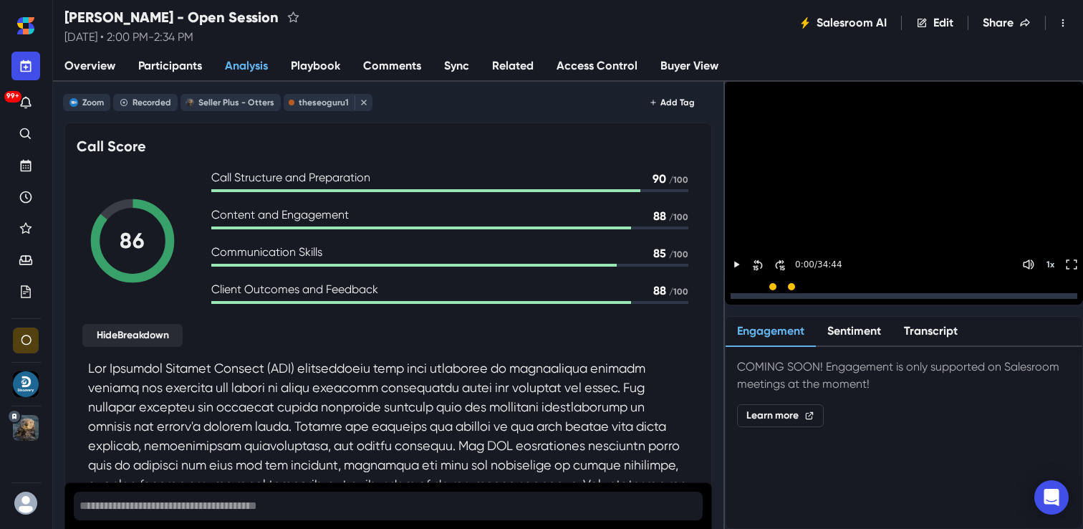
scroll to position [135, 0]
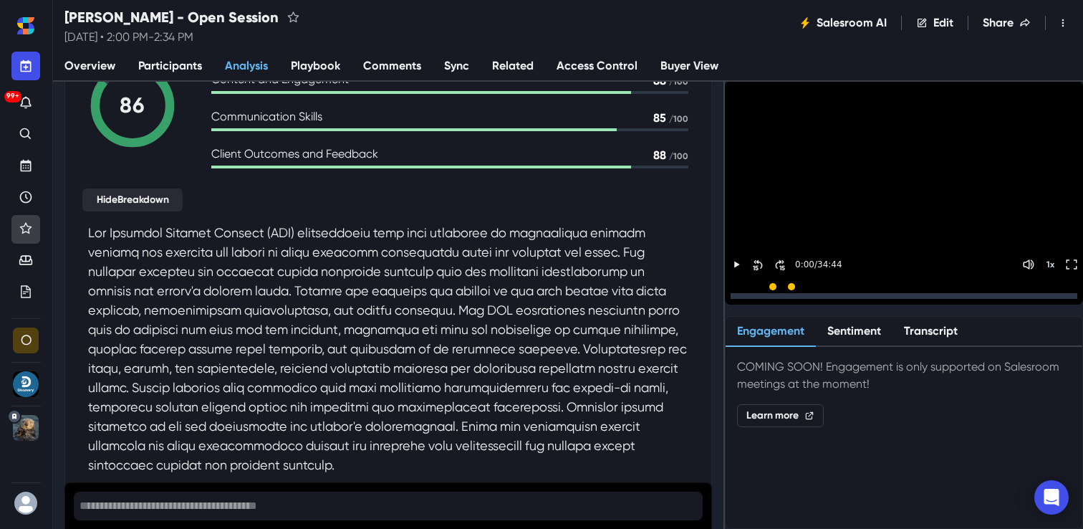
click at [33, 227] on link "Favorites" at bounding box center [25, 229] width 29 height 29
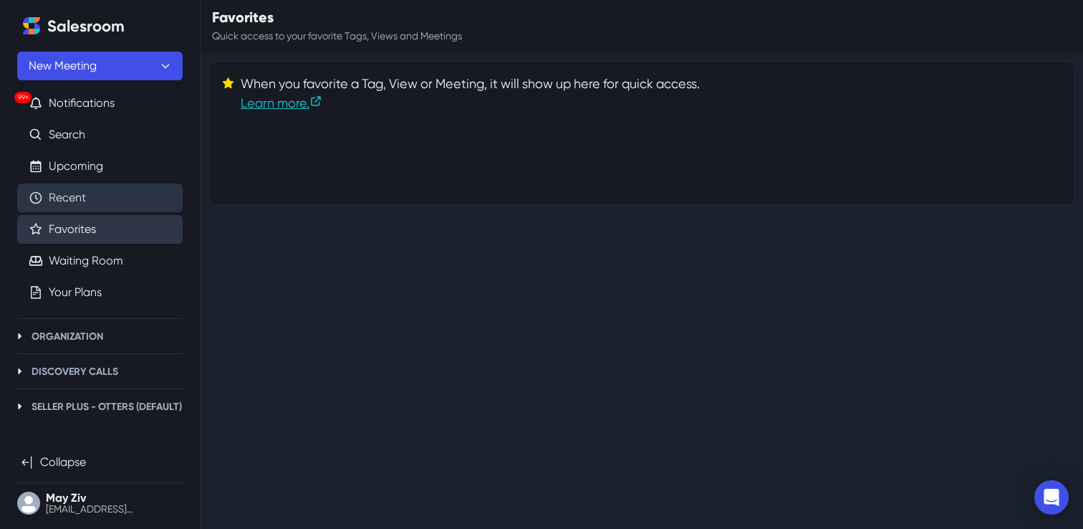
click at [86, 200] on link "Recent" at bounding box center [67, 197] width 37 height 17
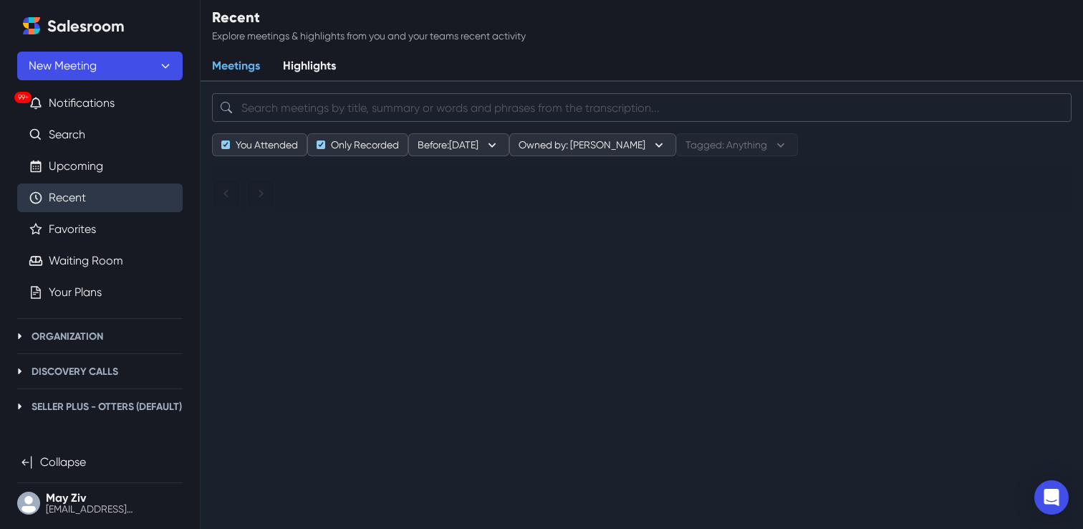
click at [288, 109] on input "search" at bounding box center [642, 107] width 860 height 29
paste input "[PERSON_NAME]"
type input "[PERSON_NAME]"
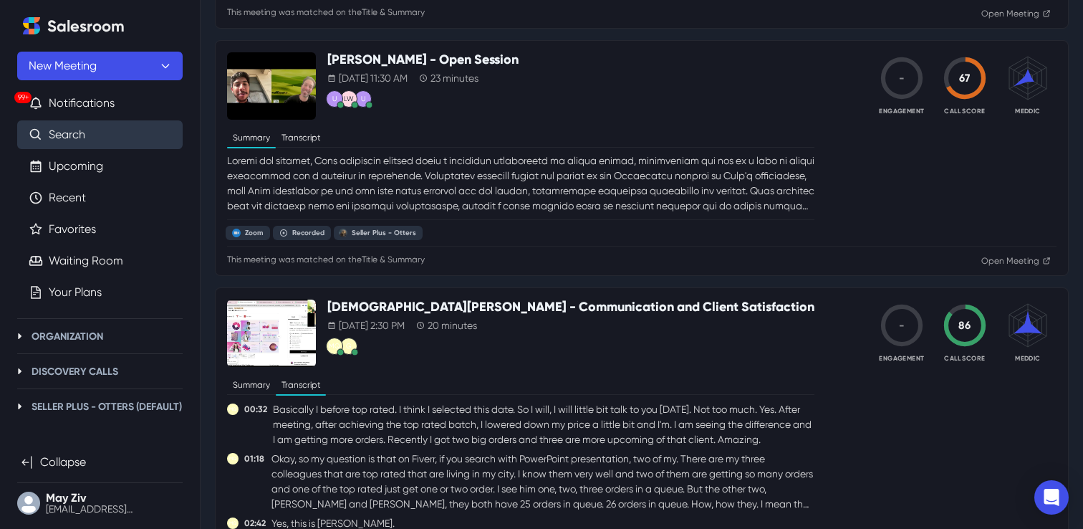
scroll to position [658, 0]
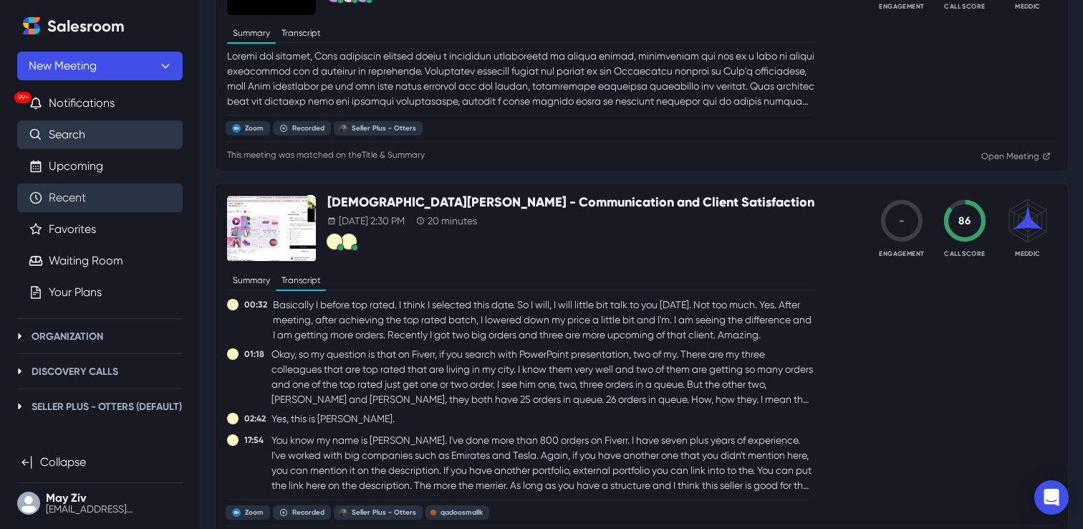
click at [86, 206] on link "Recent" at bounding box center [67, 197] width 37 height 17
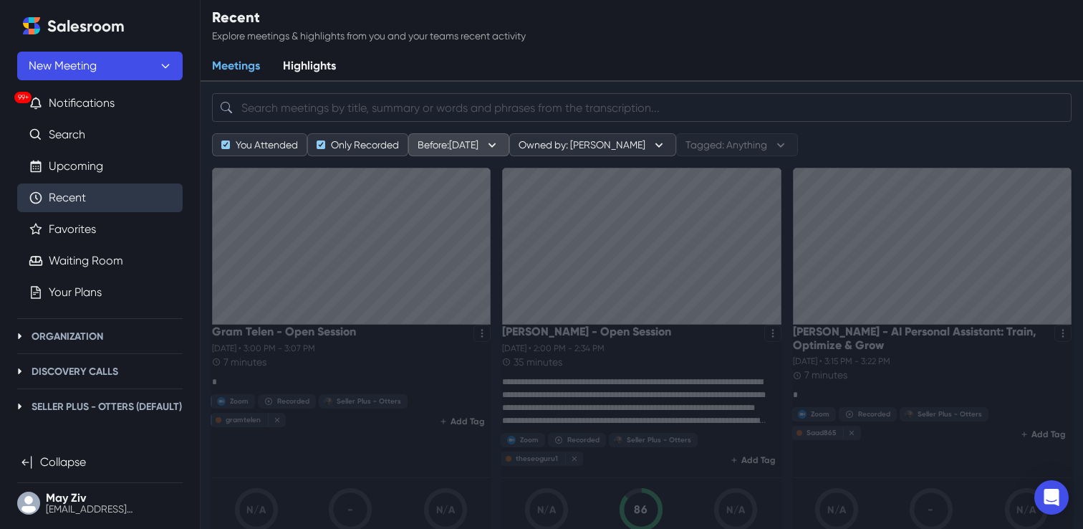
click at [491, 140] on button "Before: [DATE]" at bounding box center [458, 144] width 101 height 23
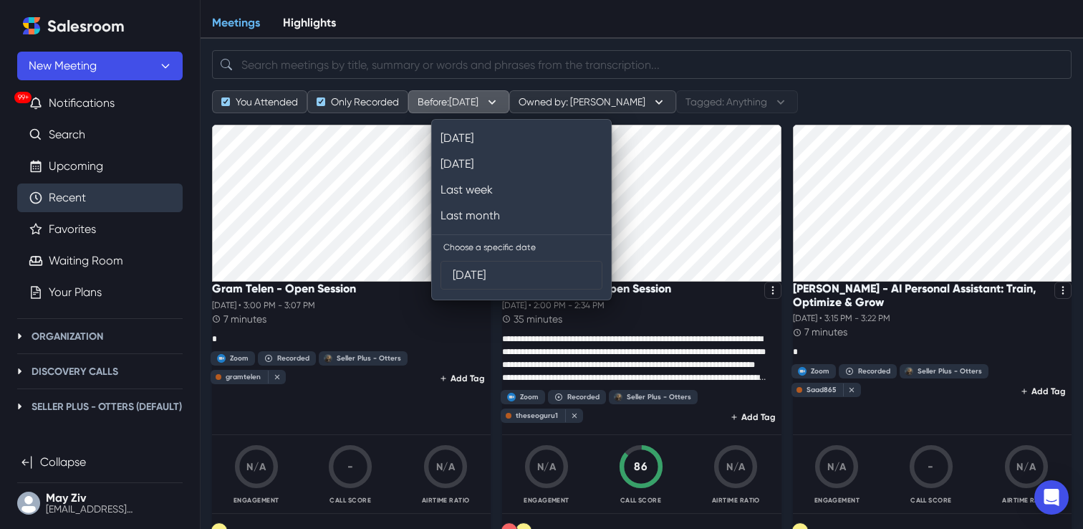
scroll to position [60, 0]
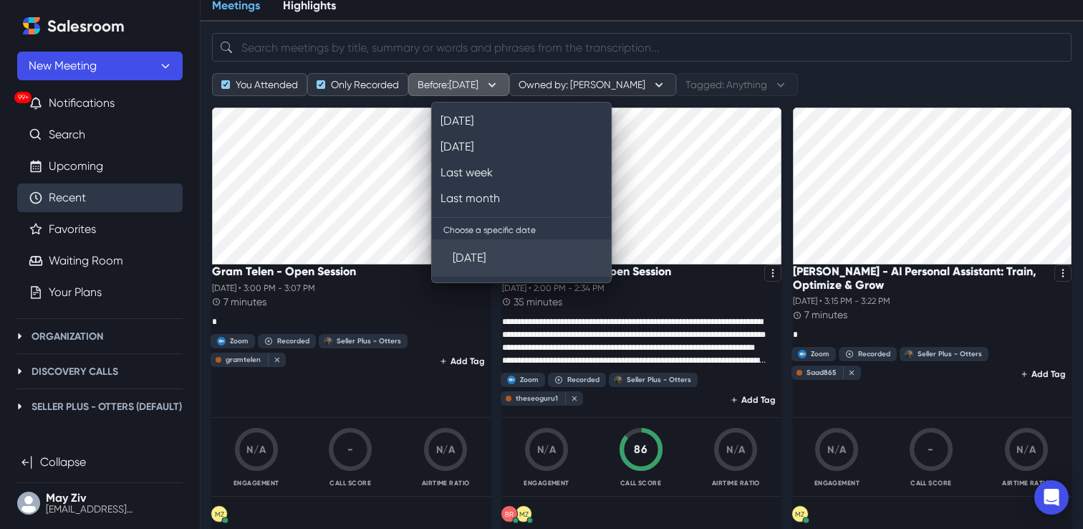
click at [494, 241] on div "Date Range [DATE]" at bounding box center [521, 257] width 179 height 37
click at [496, 256] on input "[DATE]" at bounding box center [522, 257] width 138 height 27
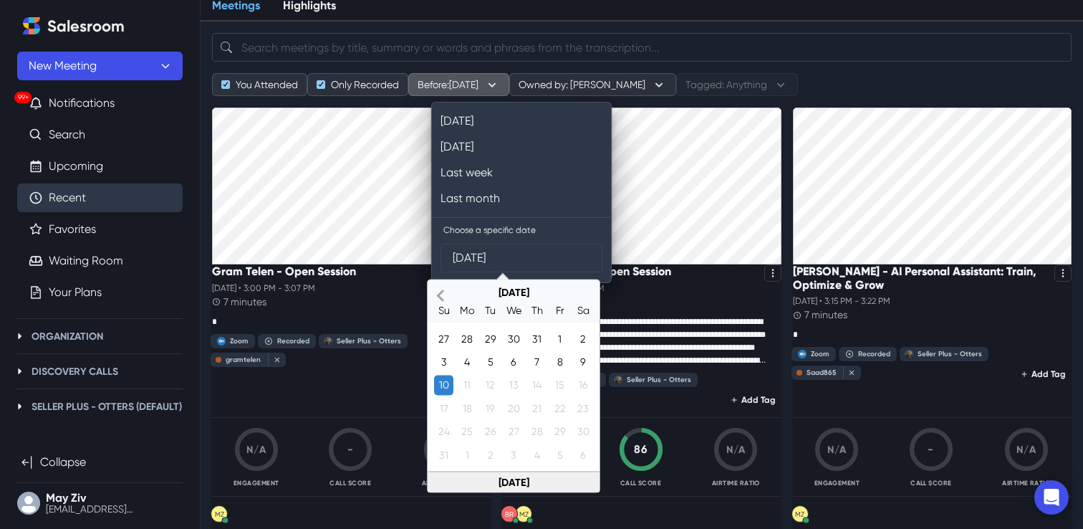
click at [438, 299] on button "Previous Month" at bounding box center [440, 296] width 23 height 29
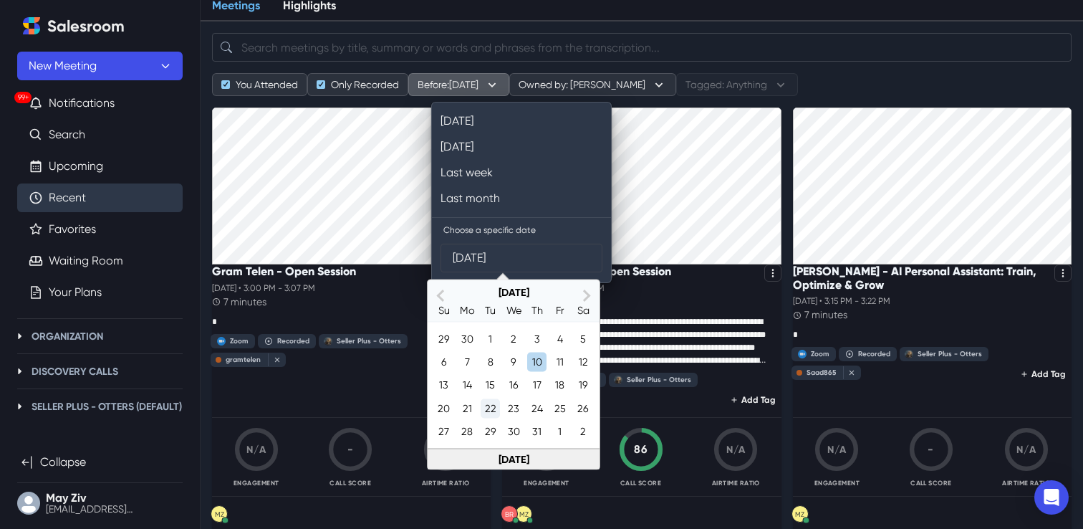
click at [489, 409] on div "22" at bounding box center [490, 407] width 19 height 19
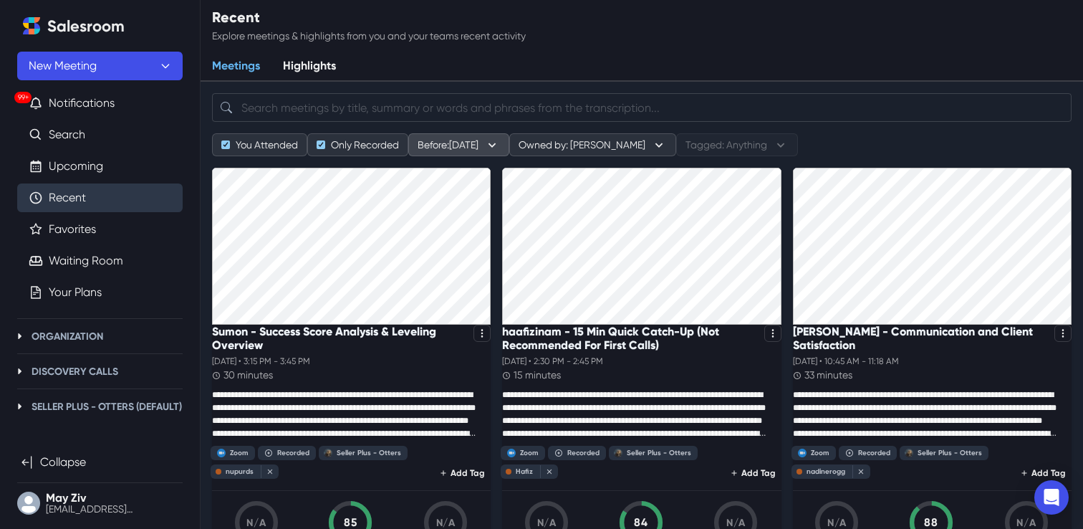
click at [509, 150] on button "Before: [DATE]" at bounding box center [458, 144] width 101 height 23
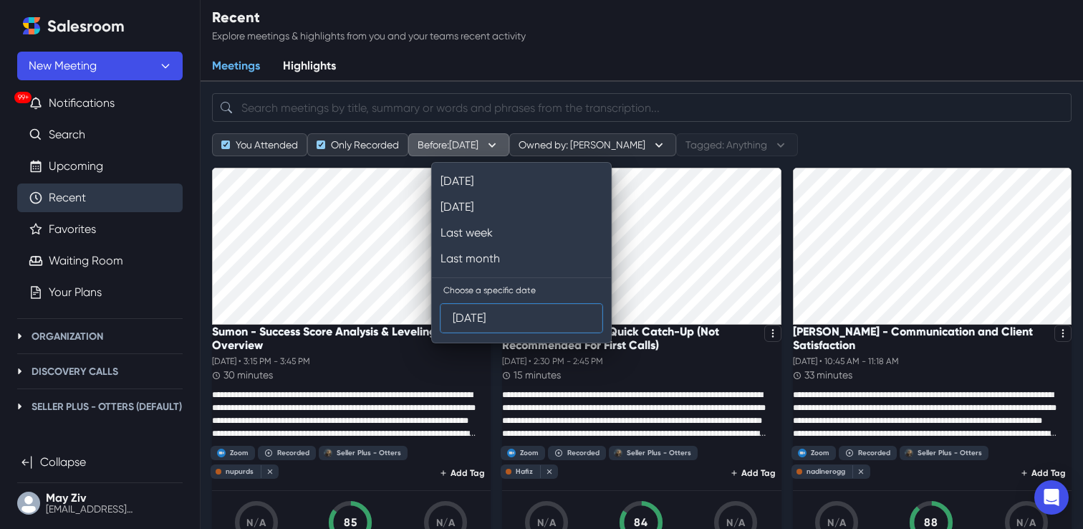
click at [495, 307] on input "[DATE]" at bounding box center [522, 317] width 138 height 27
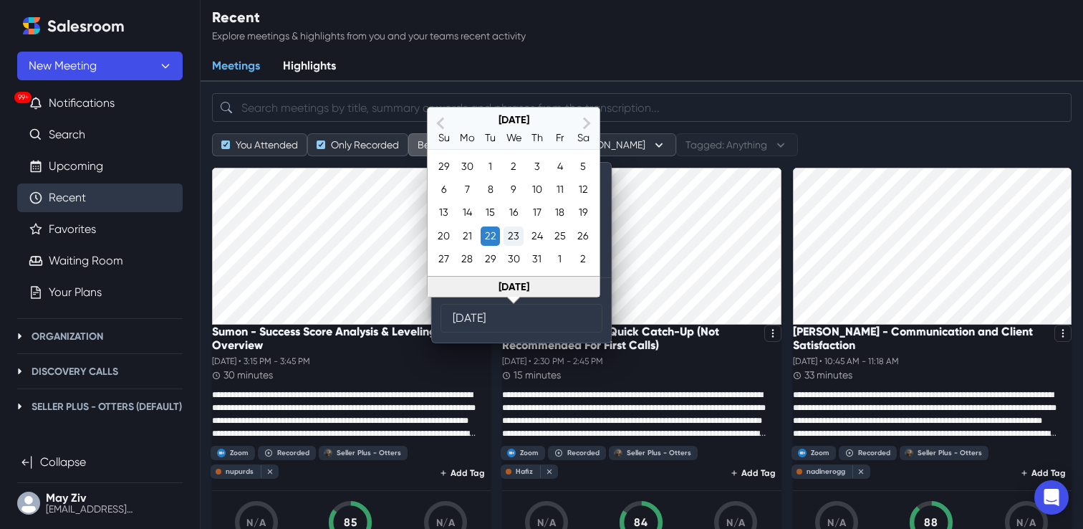
click at [521, 240] on div "23" at bounding box center [513, 235] width 19 height 19
type input "[DATE]"
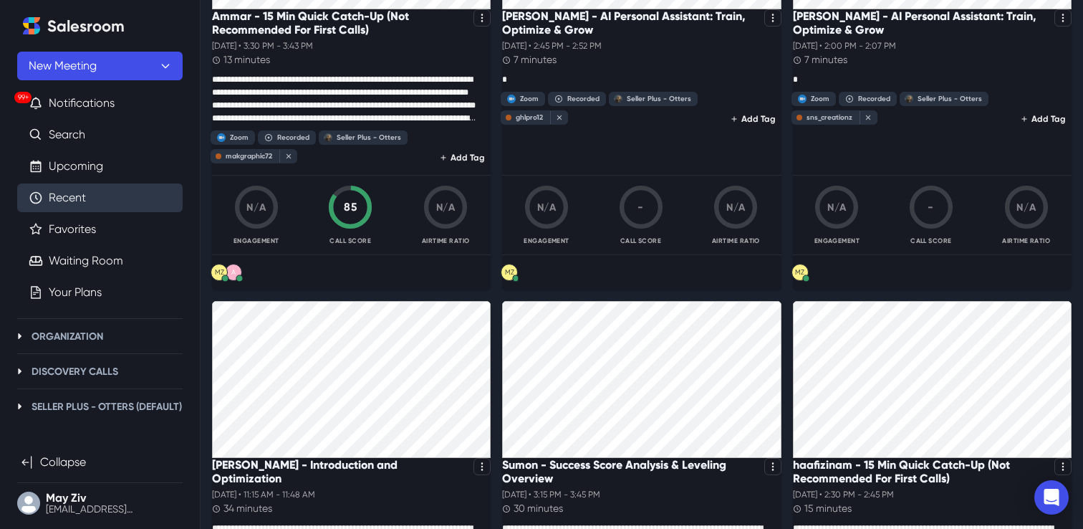
scroll to position [422, 0]
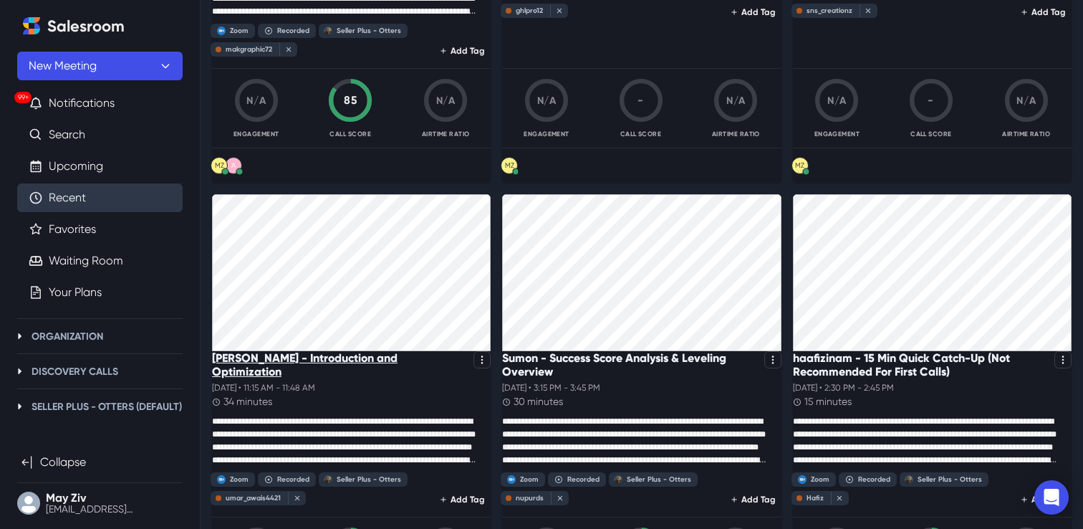
click at [405, 374] on p "[PERSON_NAME] - Introduction and Optimization" at bounding box center [340, 364] width 256 height 27
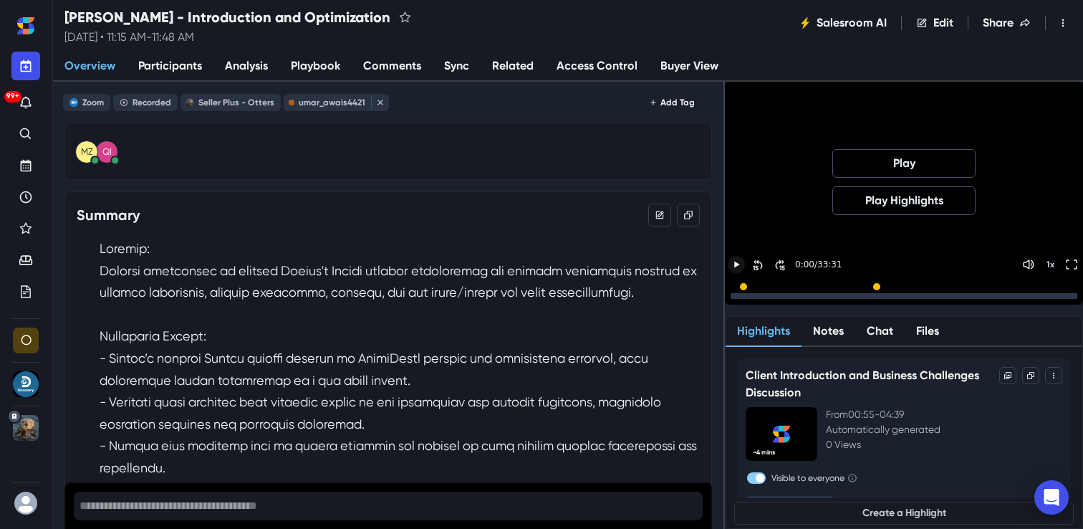
click at [744, 265] on icon "Play" at bounding box center [737, 264] width 13 height 13
click at [772, 297] on div at bounding box center [904, 292] width 358 height 24
click at [788, 295] on div at bounding box center [904, 296] width 347 height 6
click at [805, 294] on div at bounding box center [904, 296] width 347 height 6
click at [739, 294] on icon "Pause" at bounding box center [736, 297] width 4 height 6
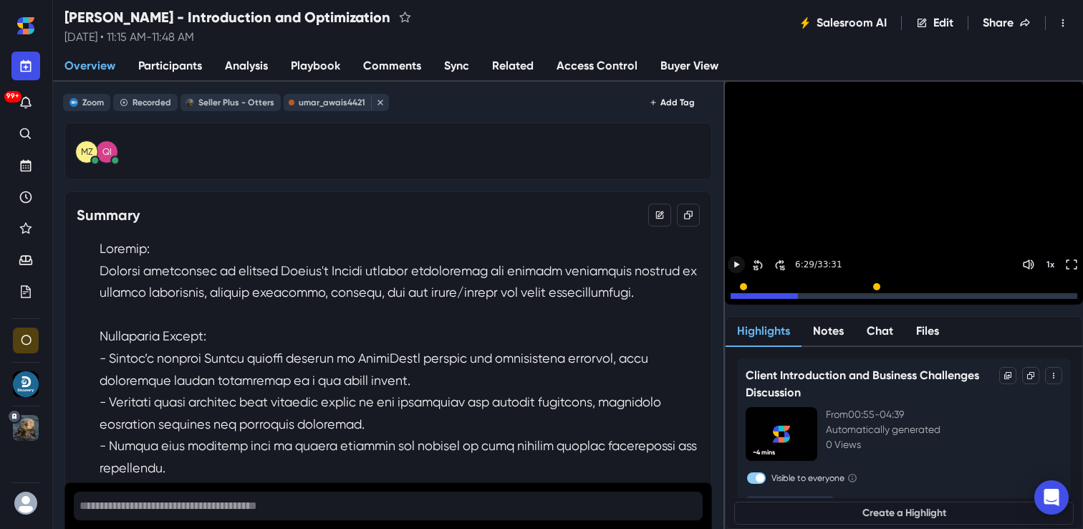
click at [23, 436] on img "Seller Plus - Otters" at bounding box center [26, 428] width 26 height 26
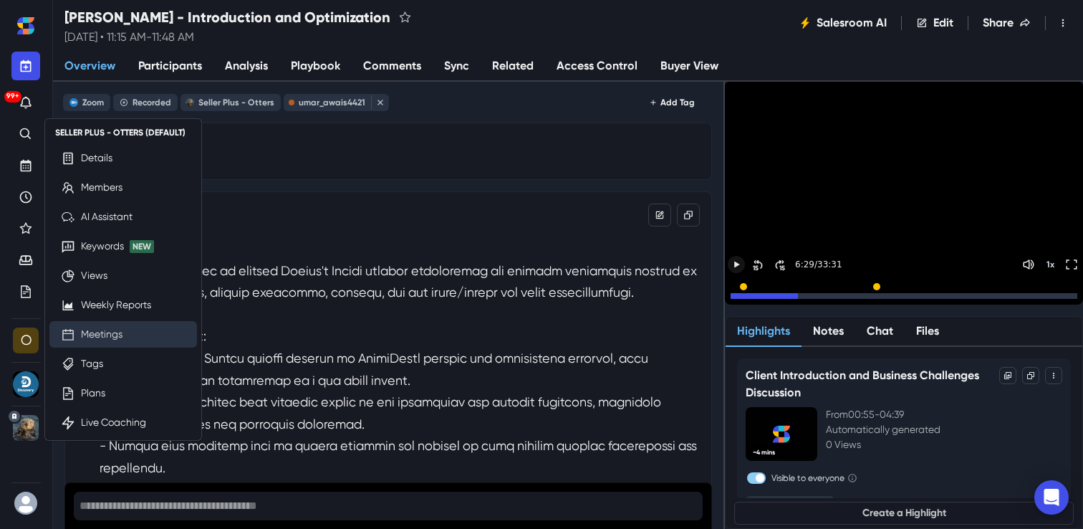
click at [123, 327] on link "Meetings" at bounding box center [102, 334] width 42 height 15
